Goal: Task Accomplishment & Management: Use online tool/utility

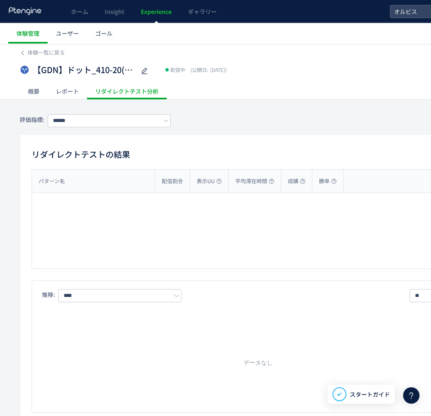
type input "**"
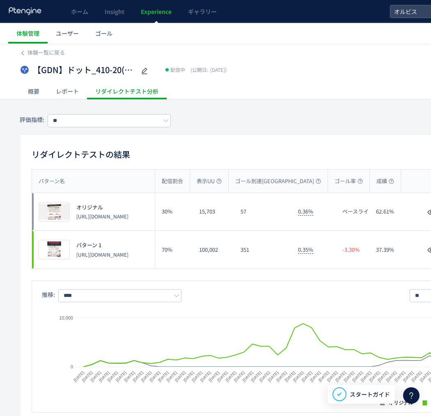
click at [157, 16] on link "Experience" at bounding box center [156, 11] width 47 height 23
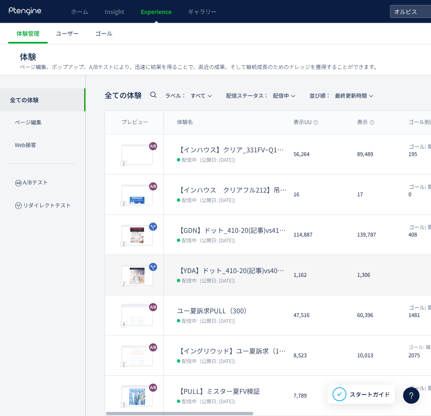
click at [201, 277] on span "(公開日: [DATE])" at bounding box center [217, 280] width 35 height 7
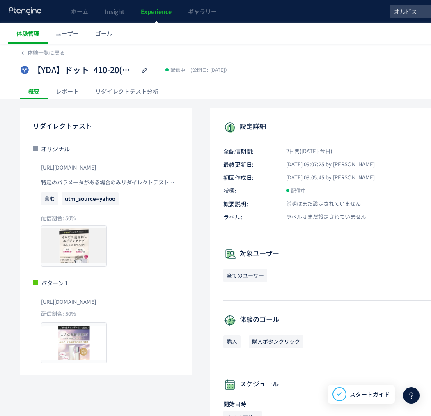
click at [105, 92] on div "リダイレクトテスト分析" at bounding box center [127, 91] width 80 height 16
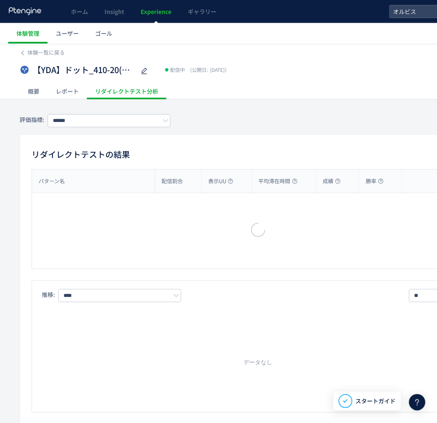
type input "**"
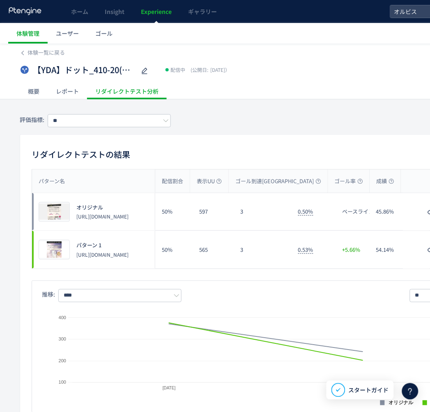
click at [150, 11] on span "Experience" at bounding box center [156, 11] width 31 height 8
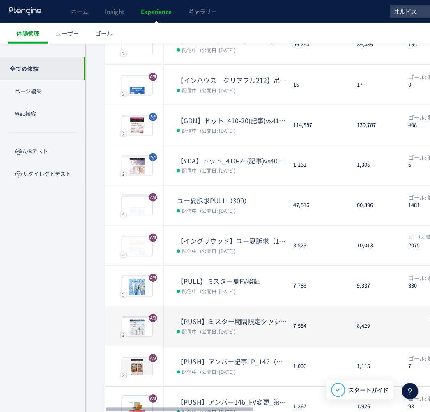
scroll to position [154, 0]
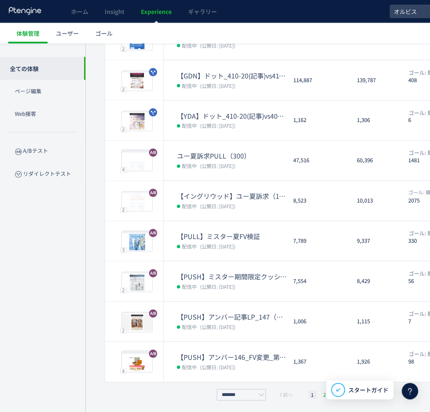
click at [323, 394] on li "2" at bounding box center [325, 395] width 8 height 8
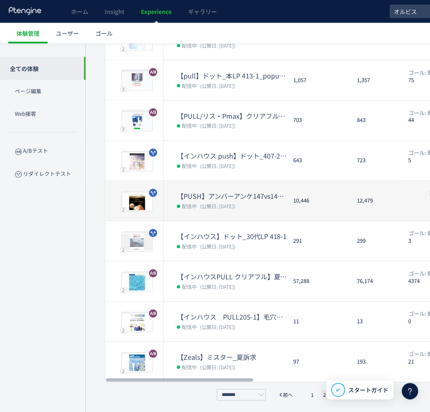
click at [393, 382] on icon at bounding box center [392, 382] width 7 height 7
click at [336, 394] on li "3" at bounding box center [337, 395] width 8 height 8
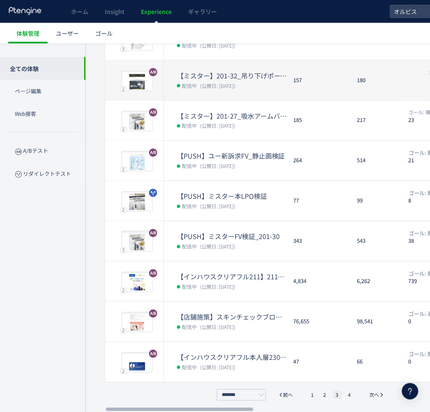
scroll to position [0, 0]
